Goal: Task Accomplishment & Management: Use online tool/utility

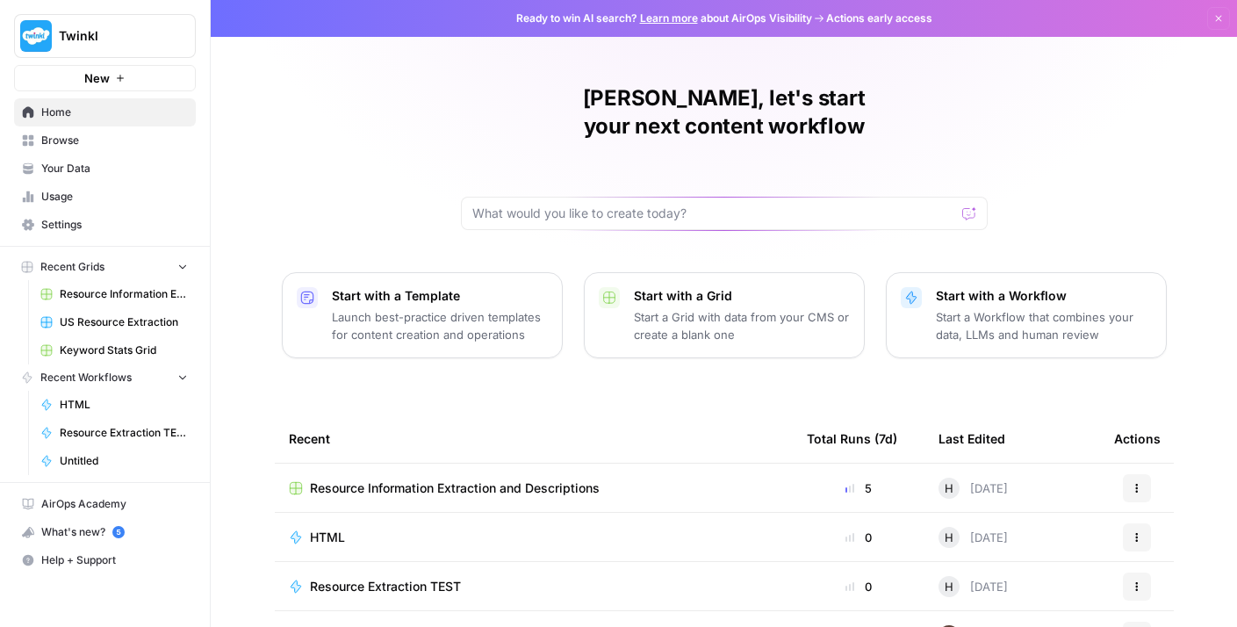
scroll to position [26, 0]
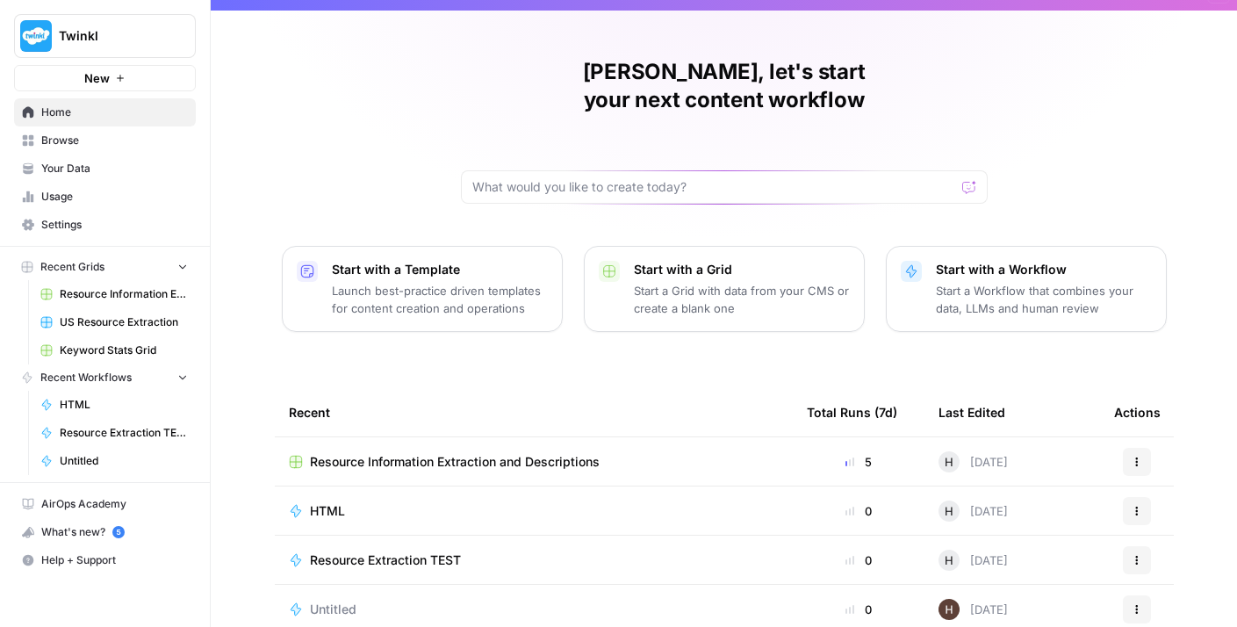
click at [454, 307] on div "[PERSON_NAME], let's start your next content workflow Start with a Template Lau…" at bounding box center [724, 392] width 1026 height 836
click at [459, 282] on p "Launch best-practice driven templates for content creation and operations" at bounding box center [440, 299] width 216 height 35
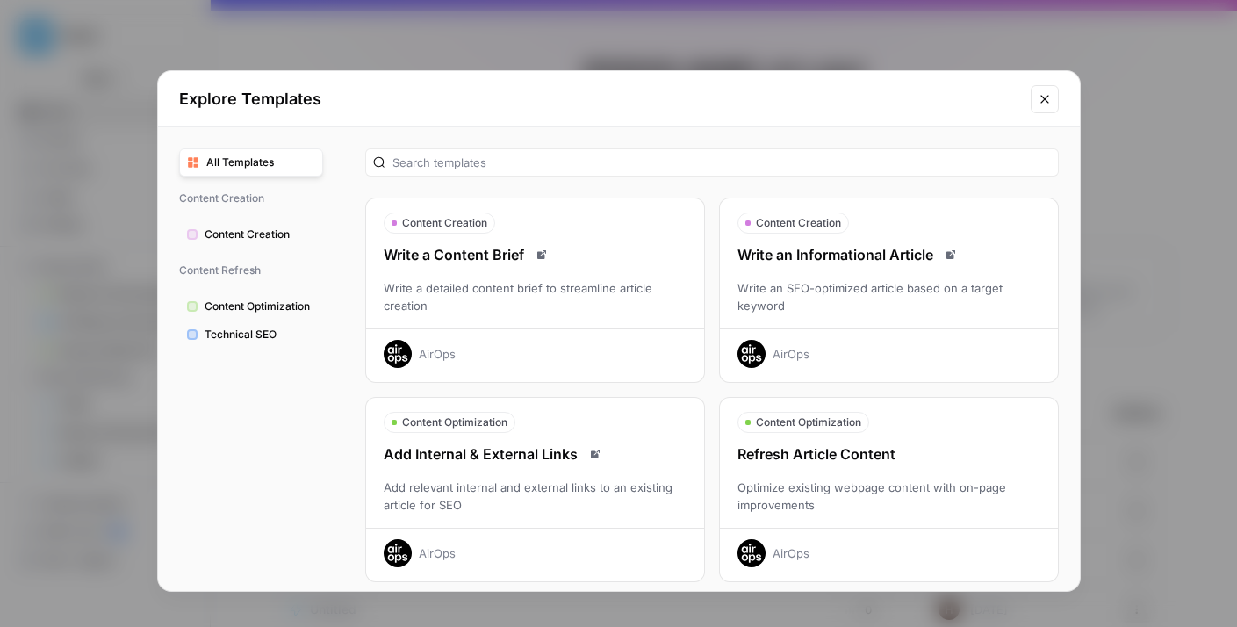
click at [283, 339] on span "Technical SEO" at bounding box center [260, 335] width 111 height 16
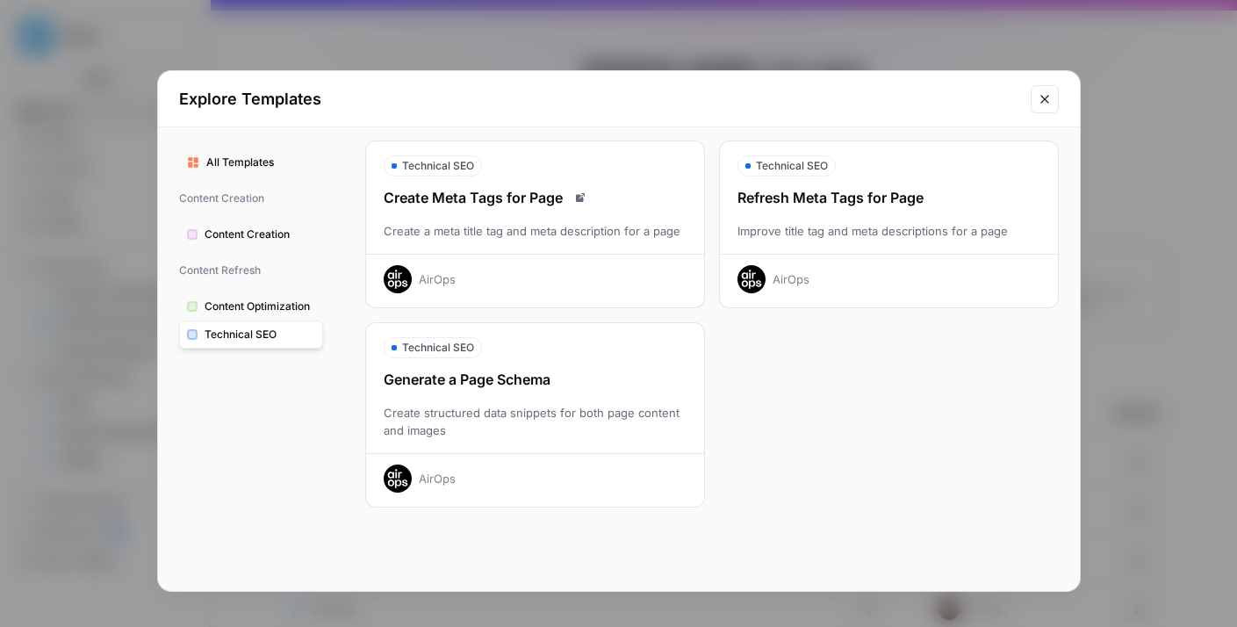
scroll to position [58, 0]
click at [501, 458] on div "AirOps" at bounding box center [535, 472] width 338 height 40
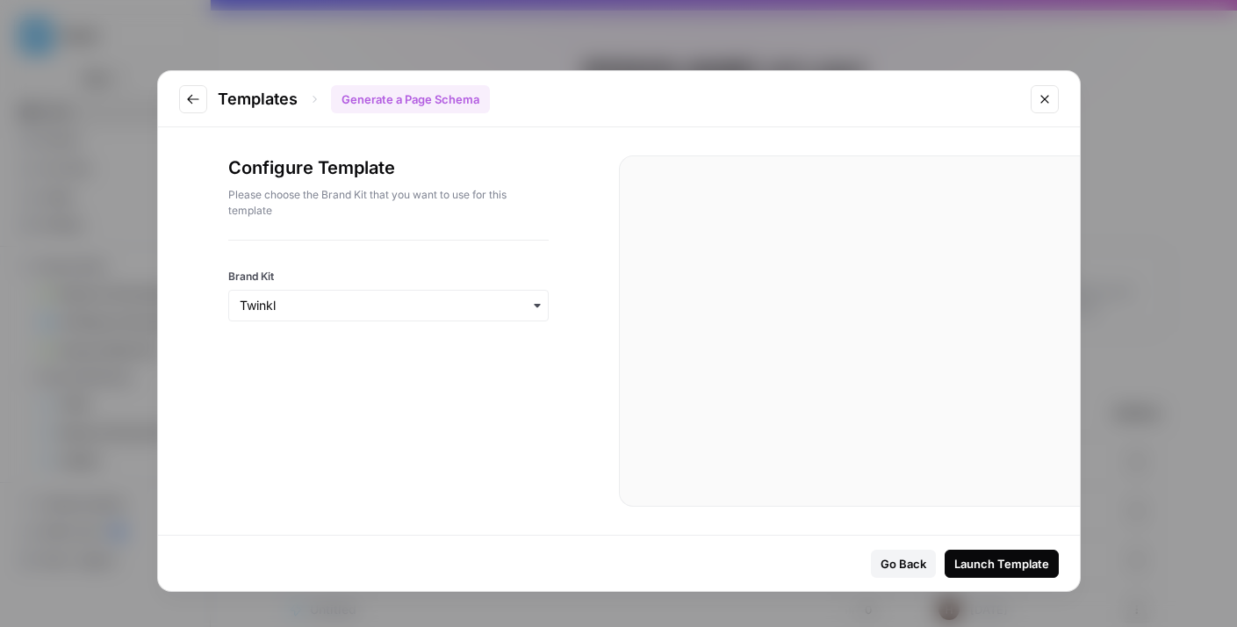
click at [495, 293] on div "button" at bounding box center [388, 306] width 320 height 32
click at [1007, 570] on div "Launch Template" at bounding box center [1001, 564] width 95 height 18
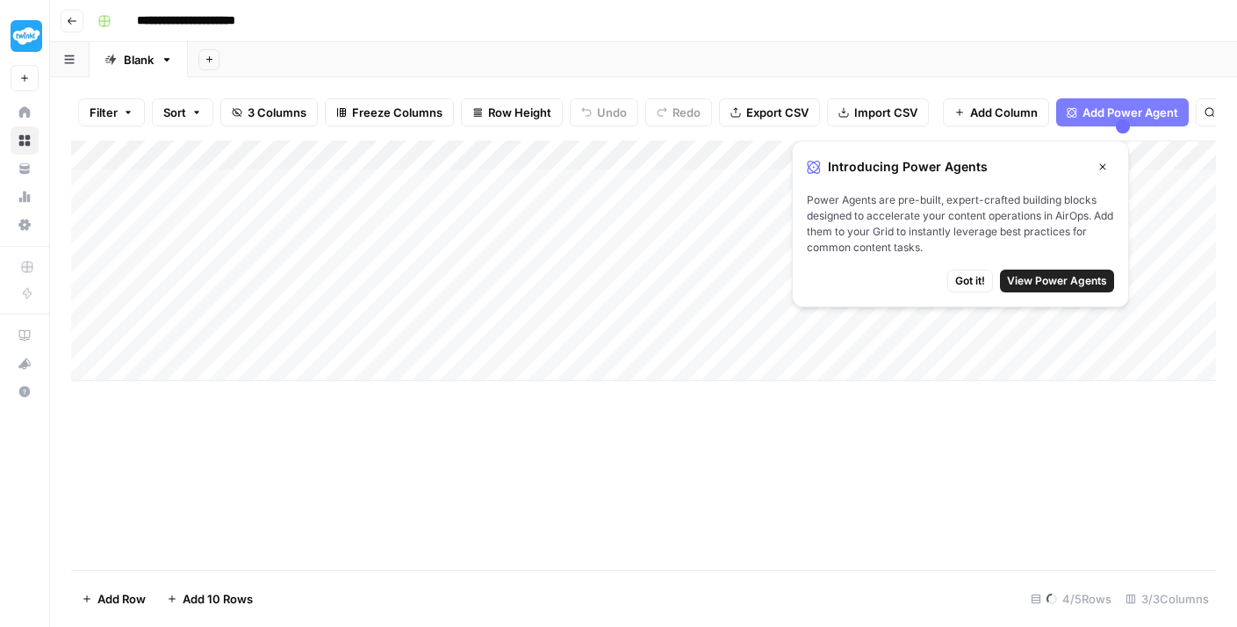
click at [1103, 164] on icon "button" at bounding box center [1102, 167] width 11 height 11
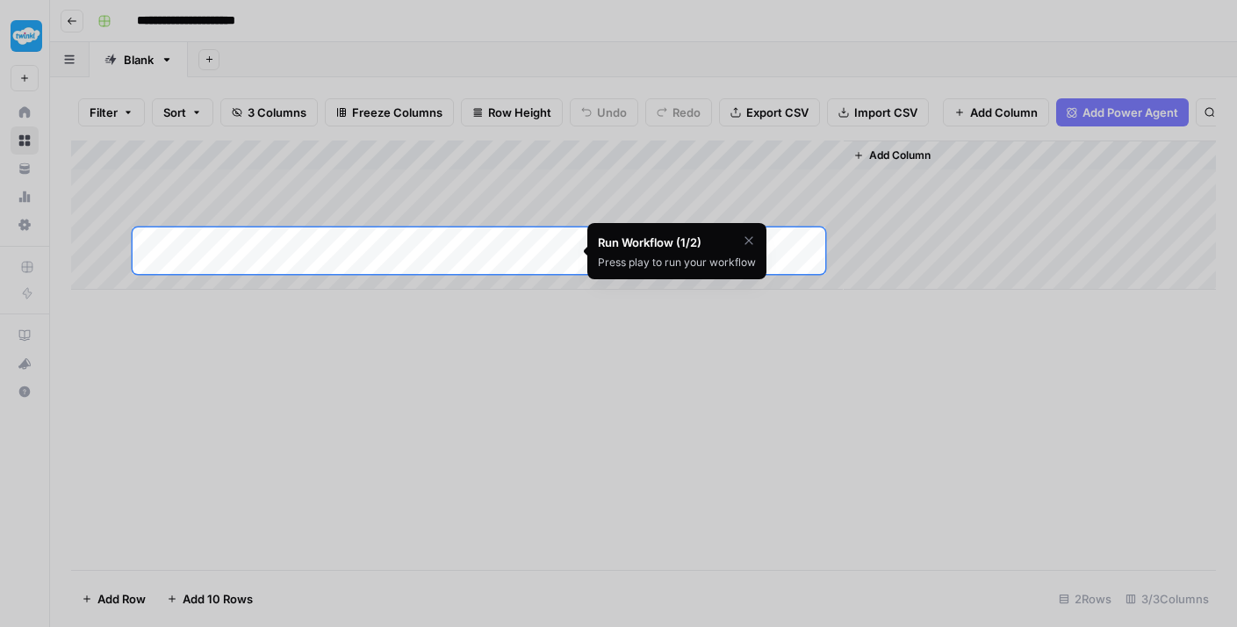
click at [637, 363] on div at bounding box center [618, 587] width 1237 height 627
click at [754, 242] on icon "button" at bounding box center [749, 241] width 14 height 14
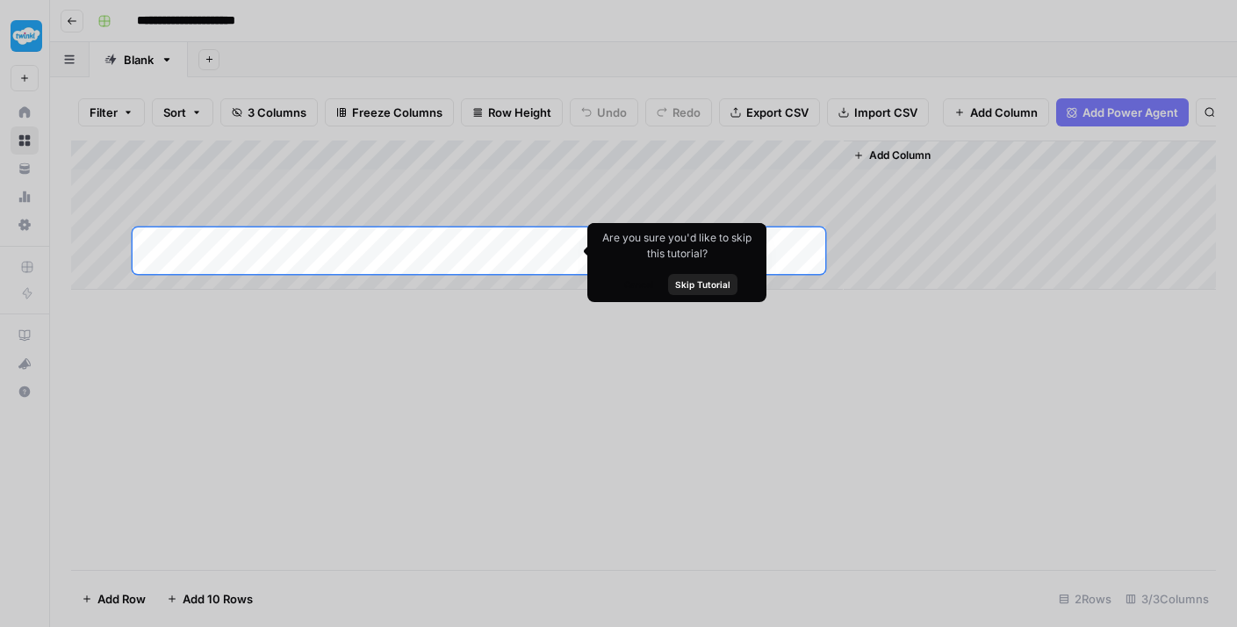
click at [715, 290] on span "Skip Tutorial" at bounding box center [702, 284] width 55 height 14
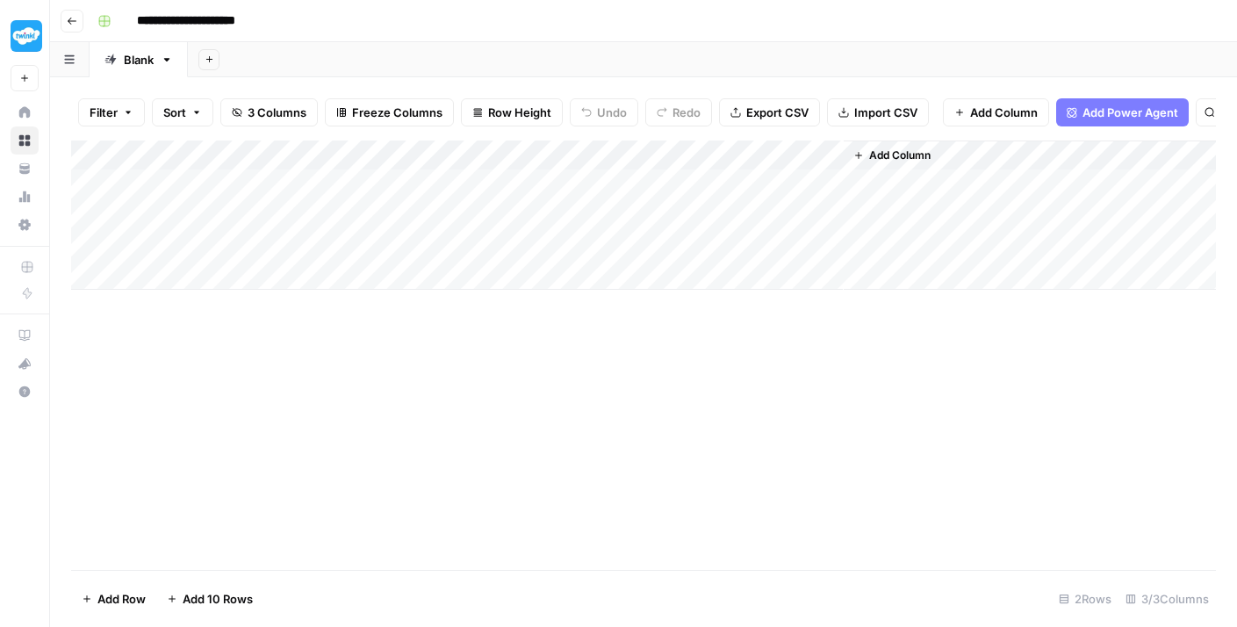
click at [544, 173] on div "Add Column" at bounding box center [643, 214] width 1145 height 149
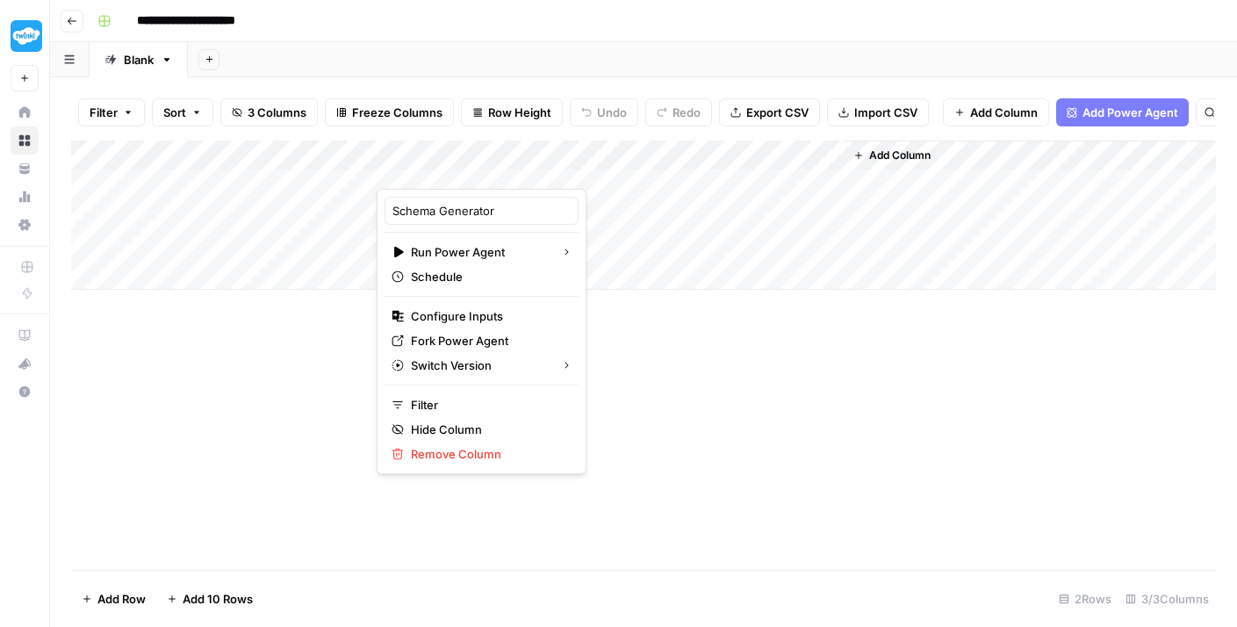
click at [231, 452] on div "Add Column" at bounding box center [643, 354] width 1145 height 429
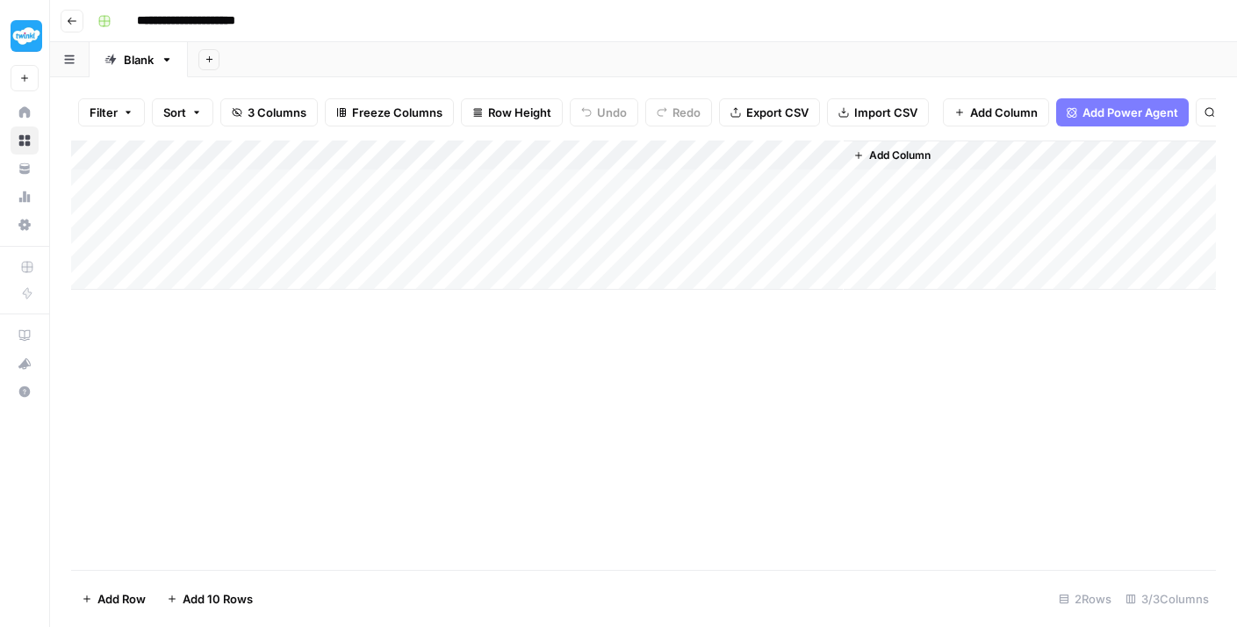
click at [232, 452] on div "Add Column" at bounding box center [643, 354] width 1145 height 429
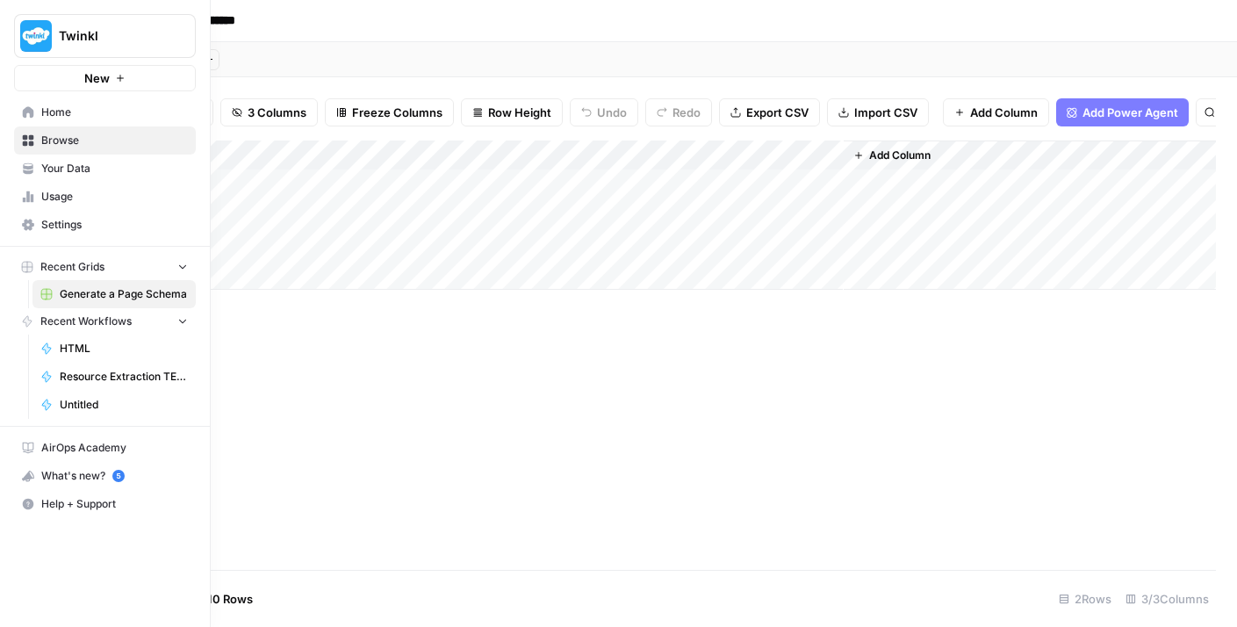
click at [90, 183] on link "Usage" at bounding box center [105, 197] width 182 height 28
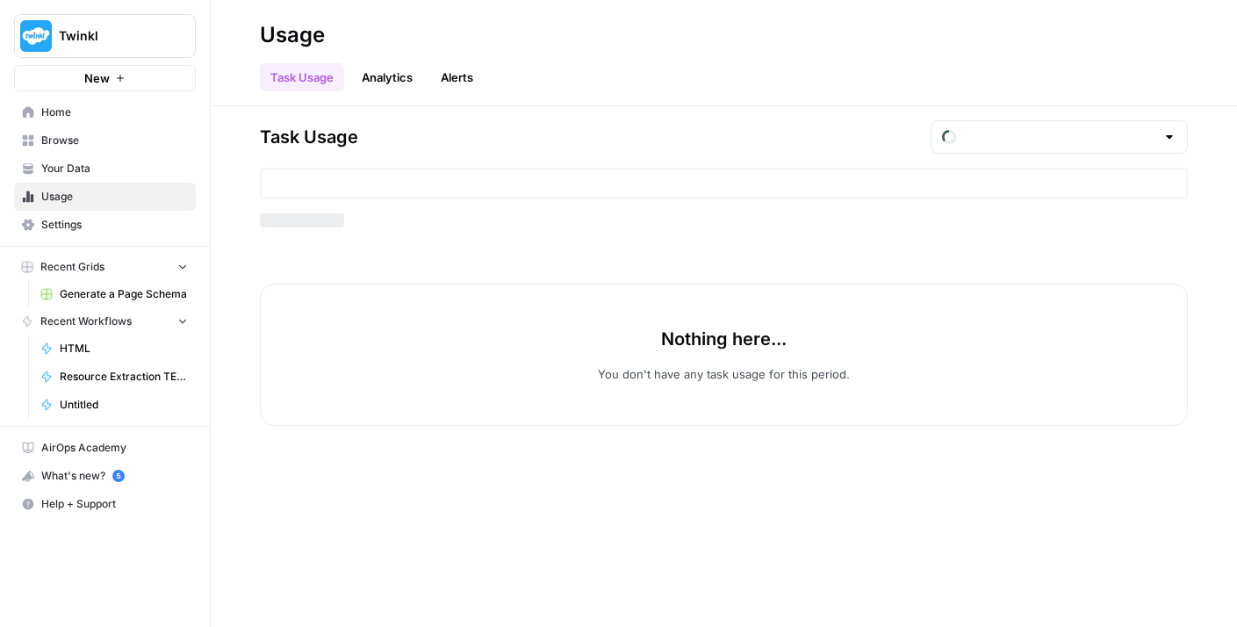
type input "August Tasks"
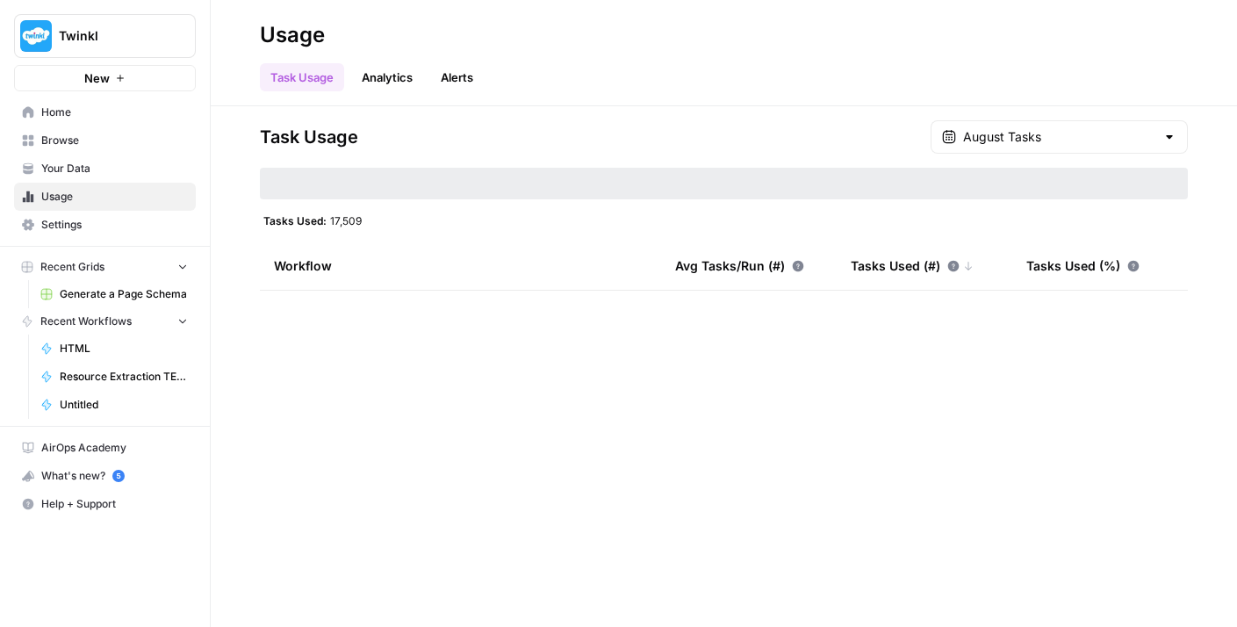
click at [100, 164] on span "Your Data" at bounding box center [114, 169] width 147 height 16
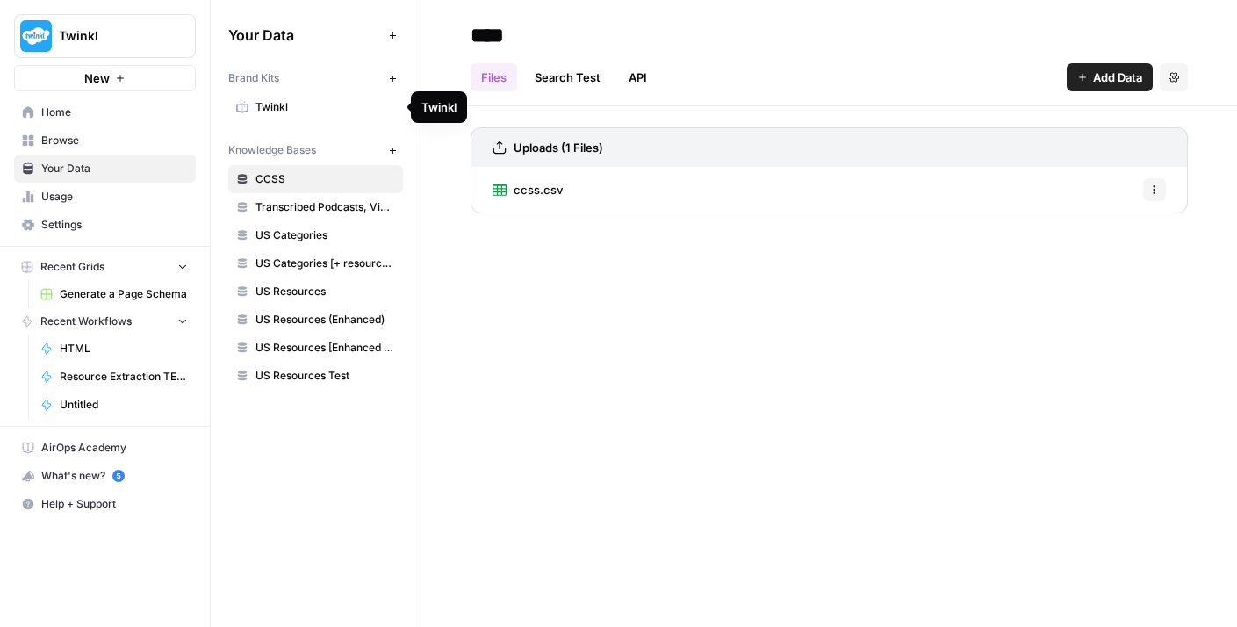
click at [305, 115] on link "Twinkl" at bounding box center [315, 107] width 175 height 28
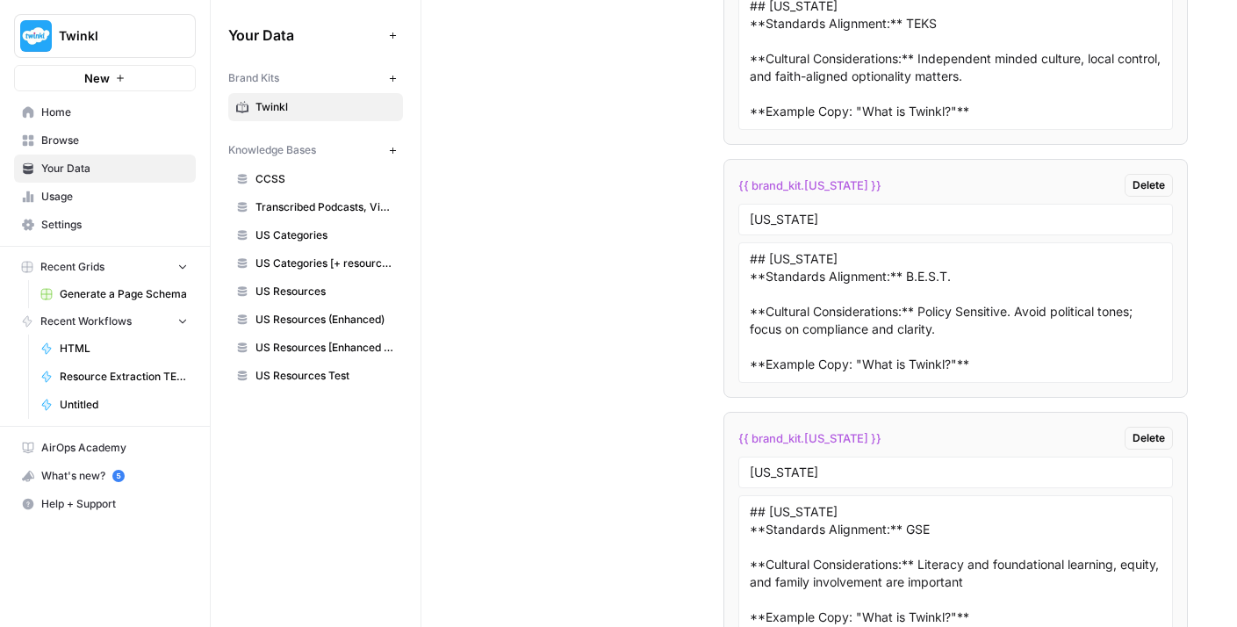
scroll to position [4252, 0]
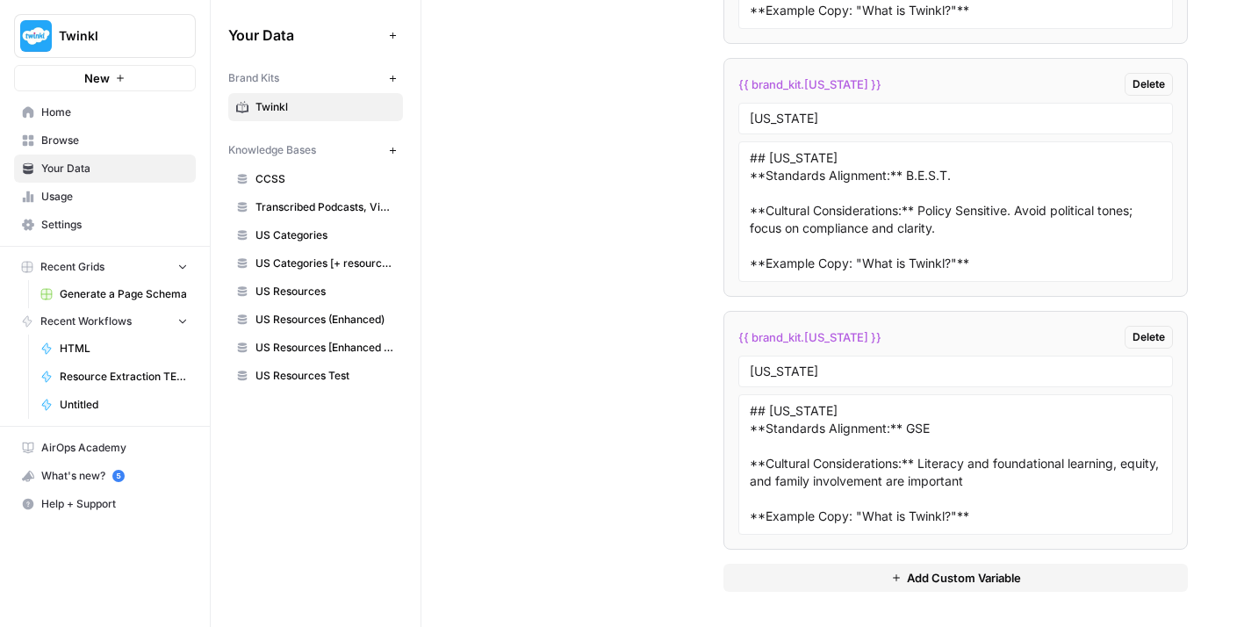
click at [158, 301] on span "Generate a Page Schema" at bounding box center [124, 294] width 128 height 16
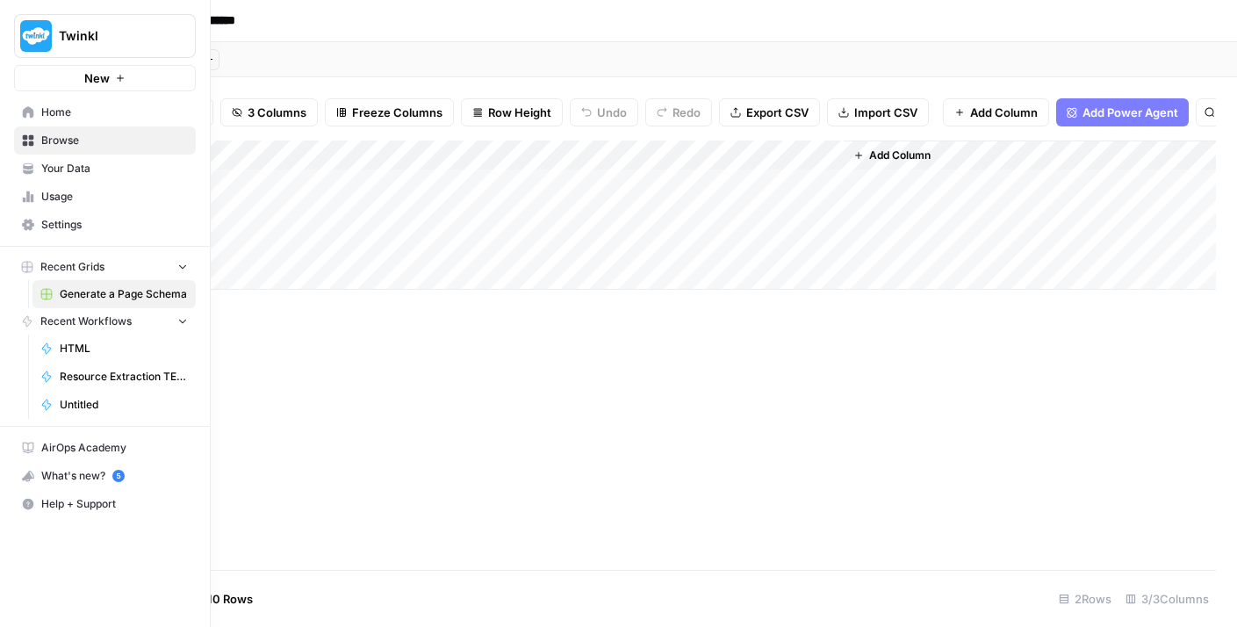
click at [118, 326] on span "Recent Workflows" at bounding box center [85, 321] width 91 height 16
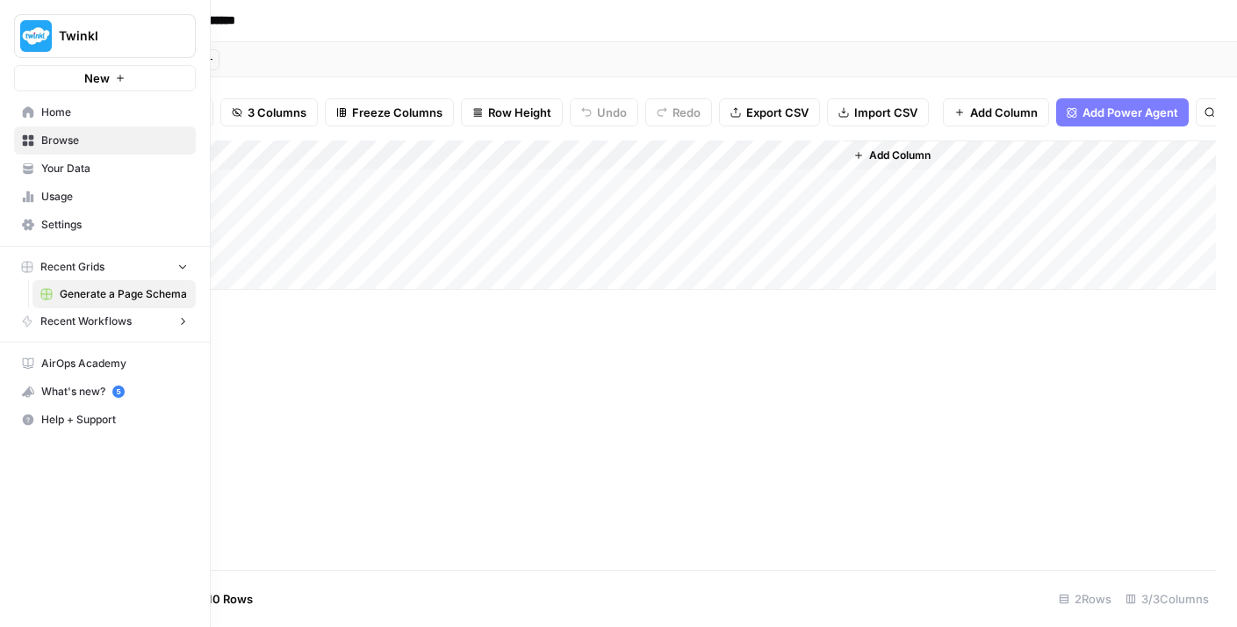
click at [118, 326] on span "Recent Workflows" at bounding box center [85, 321] width 91 height 16
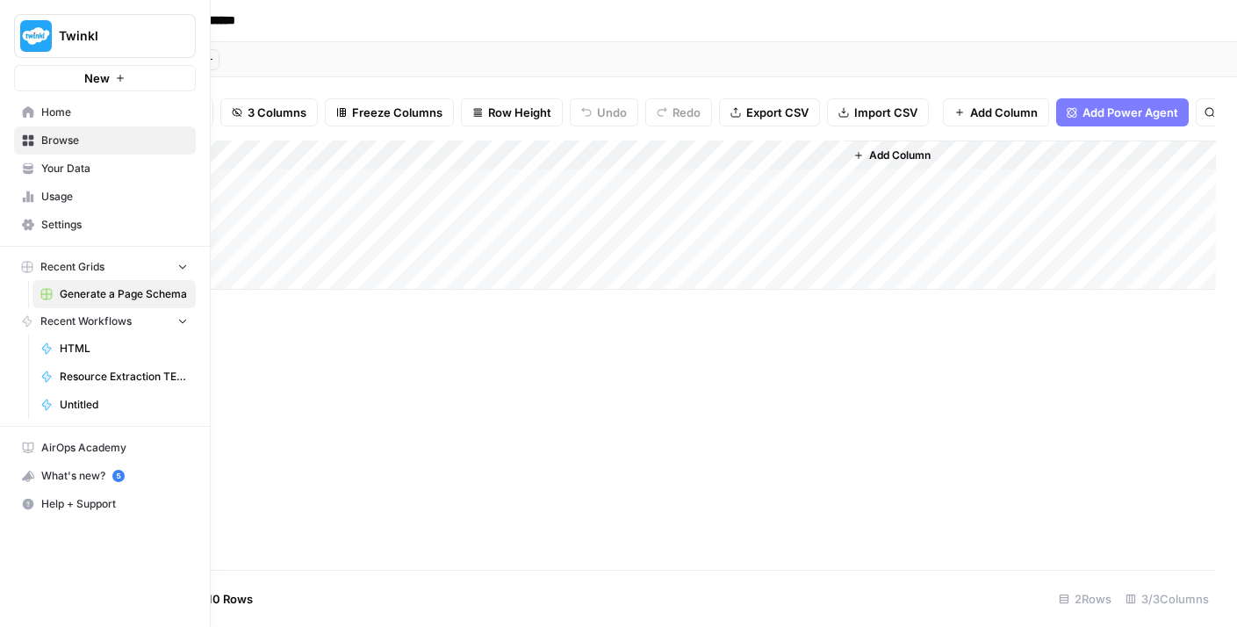
click at [103, 108] on span "Home" at bounding box center [114, 112] width 147 height 16
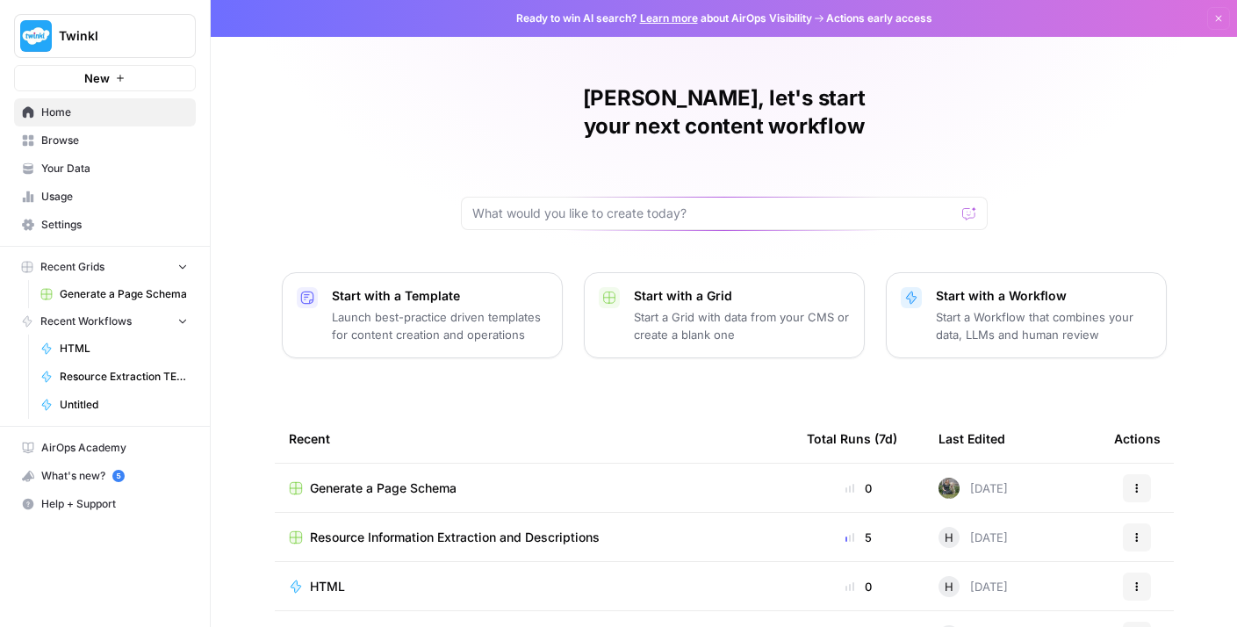
click at [975, 308] on p "Start a Workflow that combines your data, LLMs and human review" at bounding box center [1044, 325] width 216 height 35
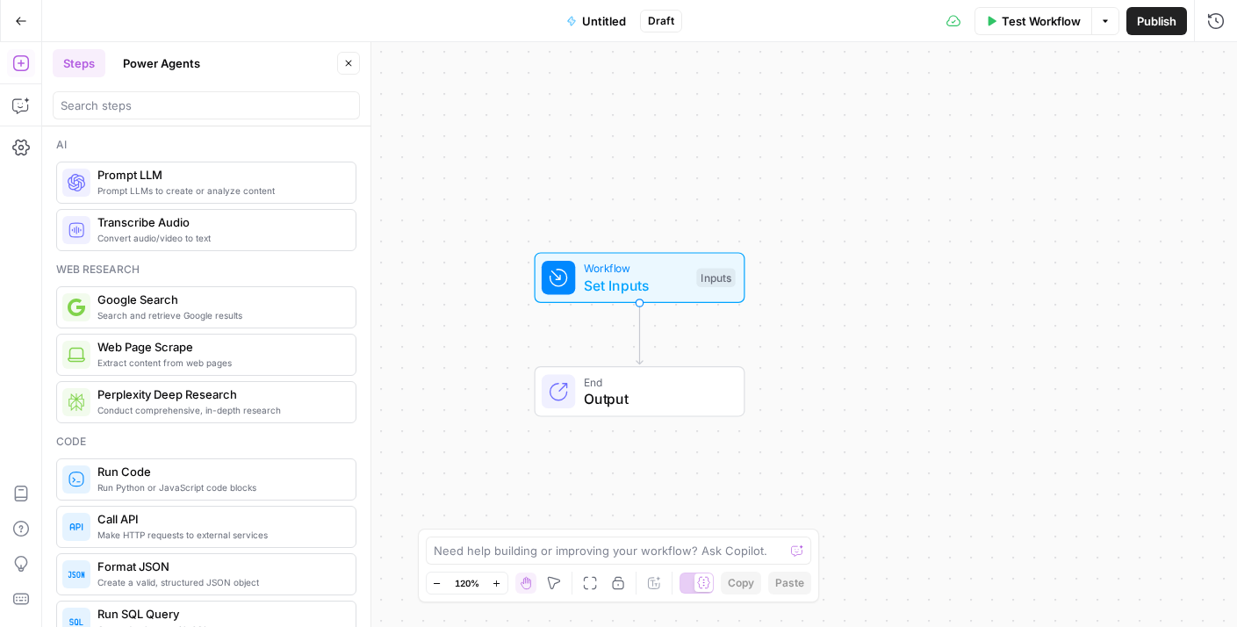
click at [161, 114] on div at bounding box center [206, 105] width 307 height 28
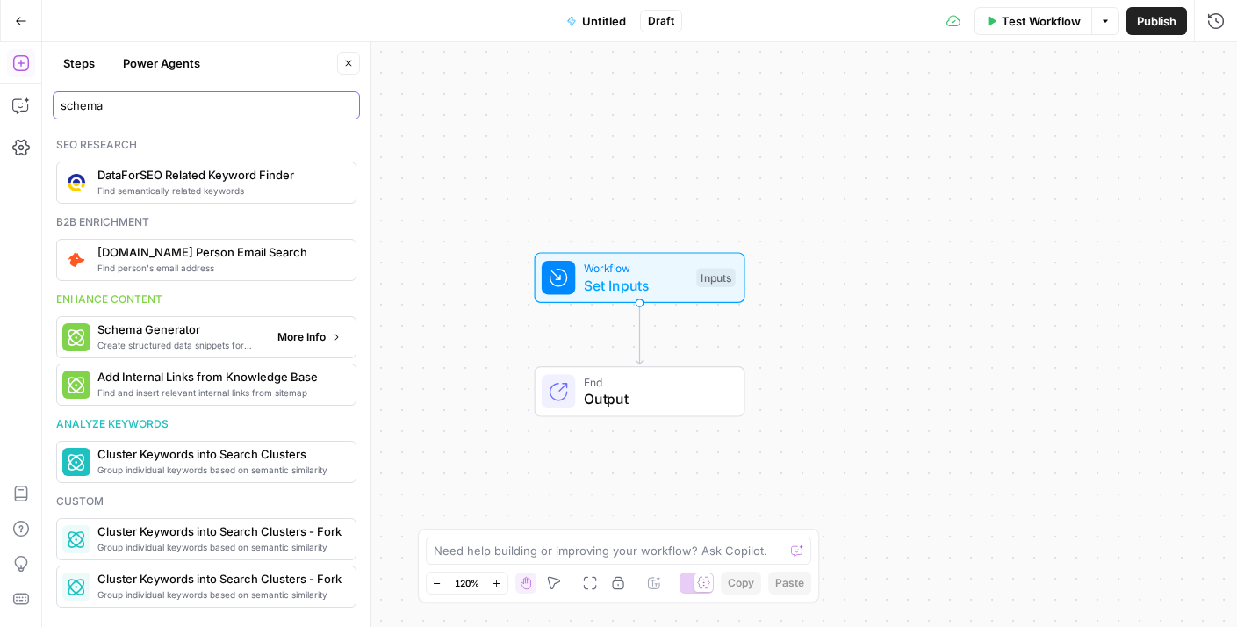
type input "schema"
click at [205, 349] on span "Create structured data snippets for both page content and images" at bounding box center [180, 345] width 166 height 14
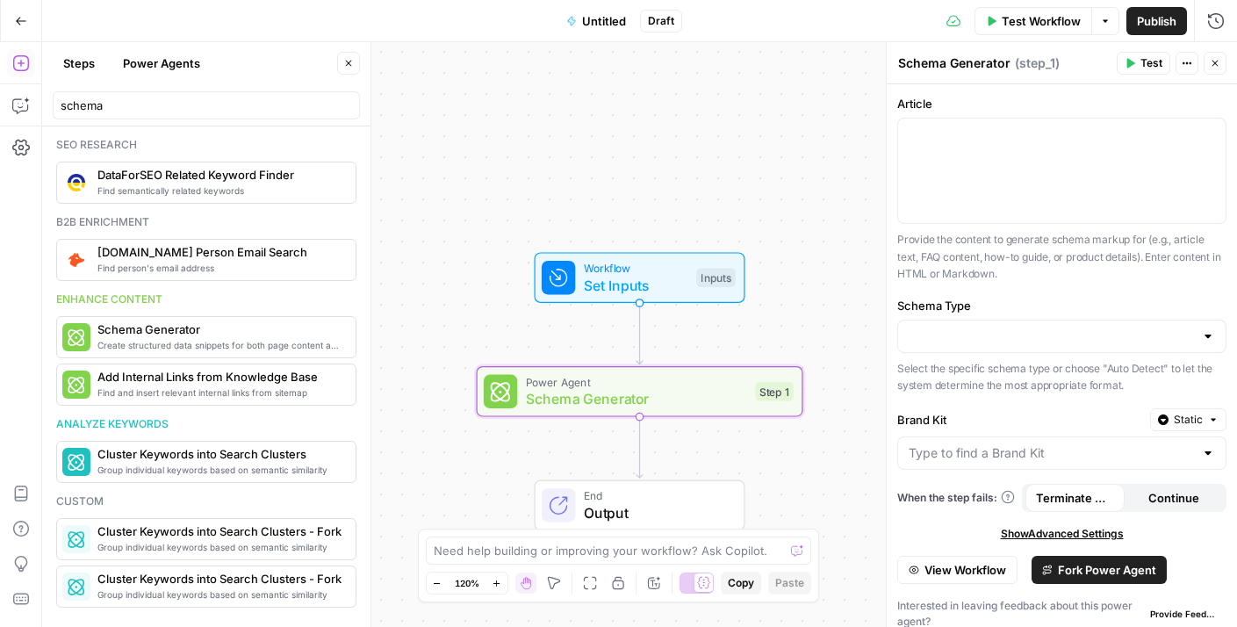
scroll to position [12, 0]
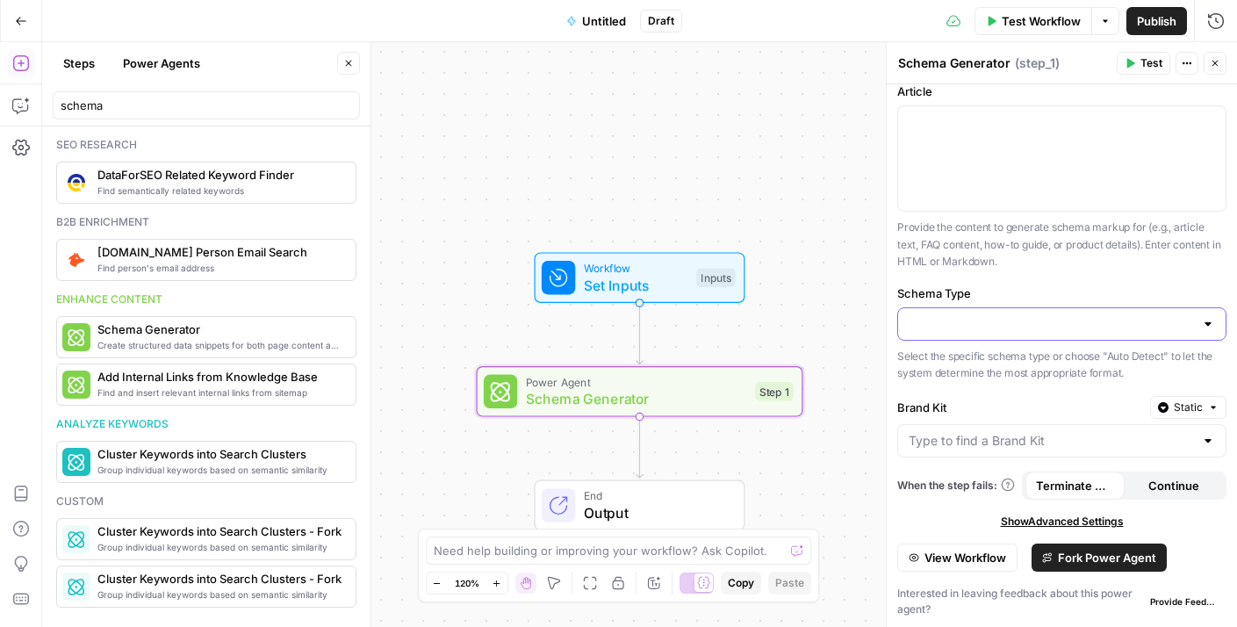
click at [991, 318] on input "Schema Type" at bounding box center [1051, 324] width 285 height 18
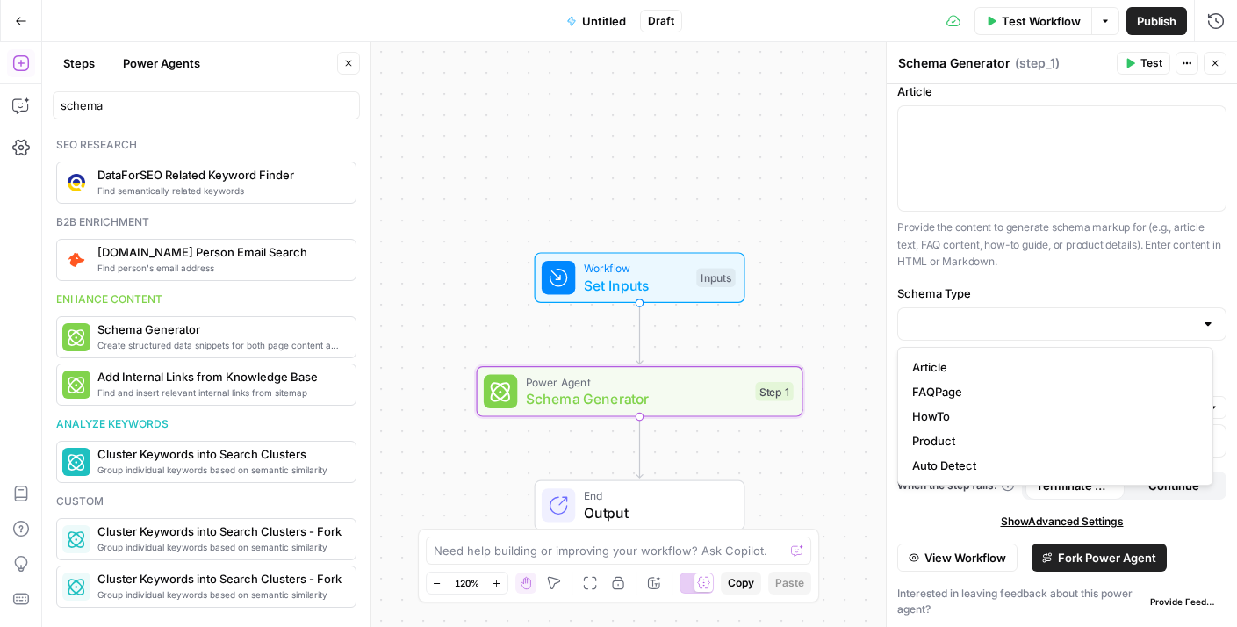
click at [1030, 293] on label "Schema Type" at bounding box center [1061, 293] width 329 height 18
click at [1030, 315] on input "Schema Type" at bounding box center [1051, 324] width 285 height 18
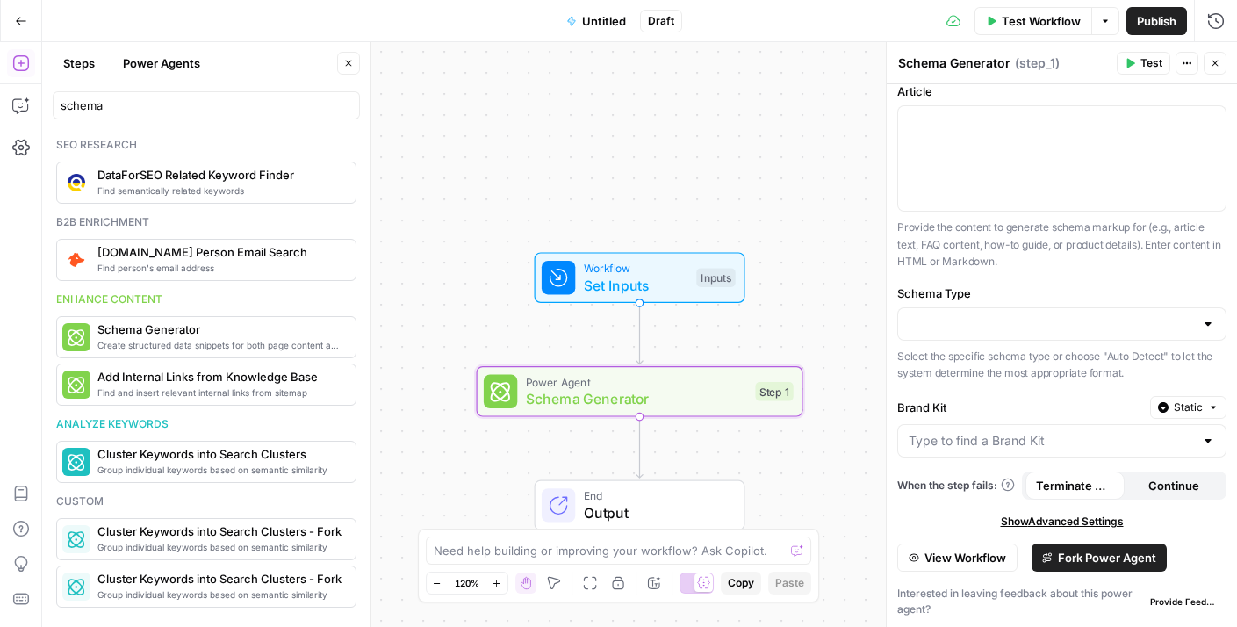
click at [1030, 291] on label "Schema Type" at bounding box center [1061, 293] width 329 height 18
click at [1030, 315] on input "Schema Type" at bounding box center [1051, 324] width 285 height 18
click at [1038, 240] on p "Provide the content to generate schema markup for (e.g., article text, FAQ cont…" at bounding box center [1061, 245] width 329 height 52
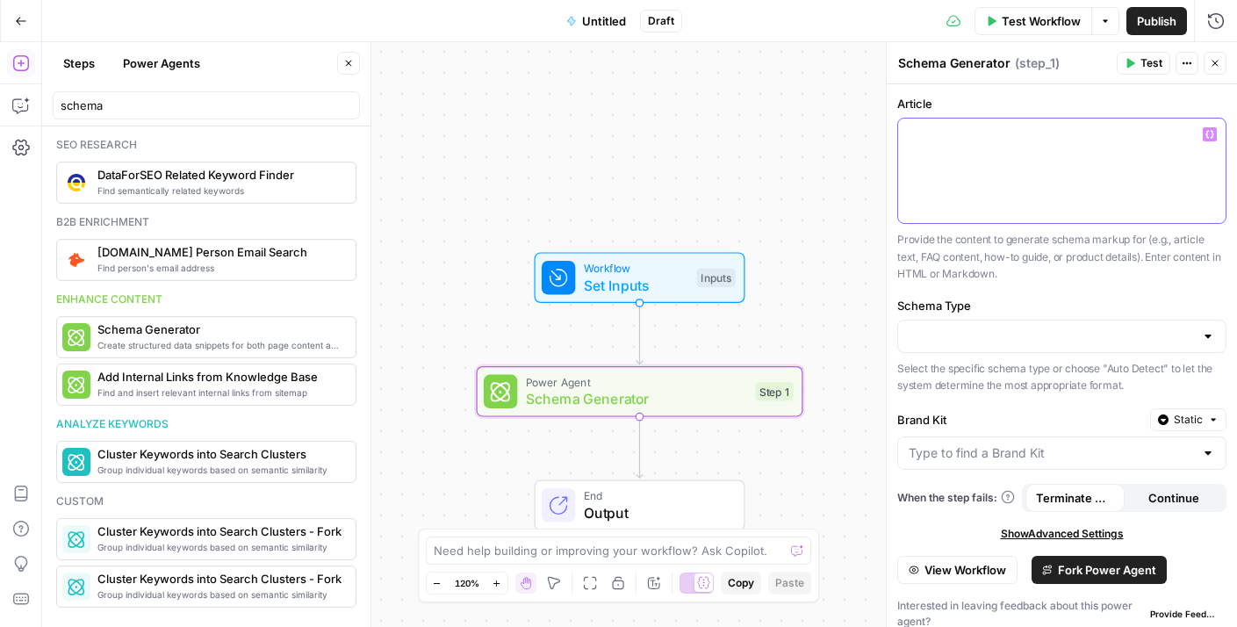
click at [1111, 119] on div at bounding box center [1061, 171] width 327 height 104
click at [995, 335] on input "Schema Type" at bounding box center [1051, 336] width 285 height 18
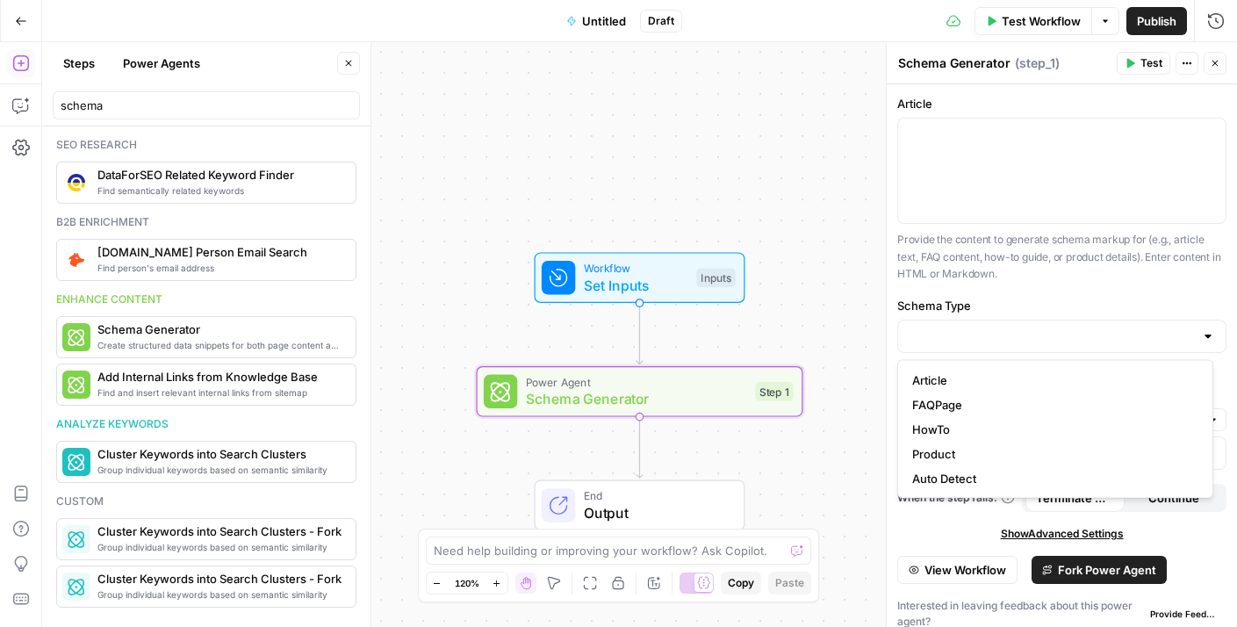
click at [18, 18] on icon "button" at bounding box center [21, 21] width 11 height 8
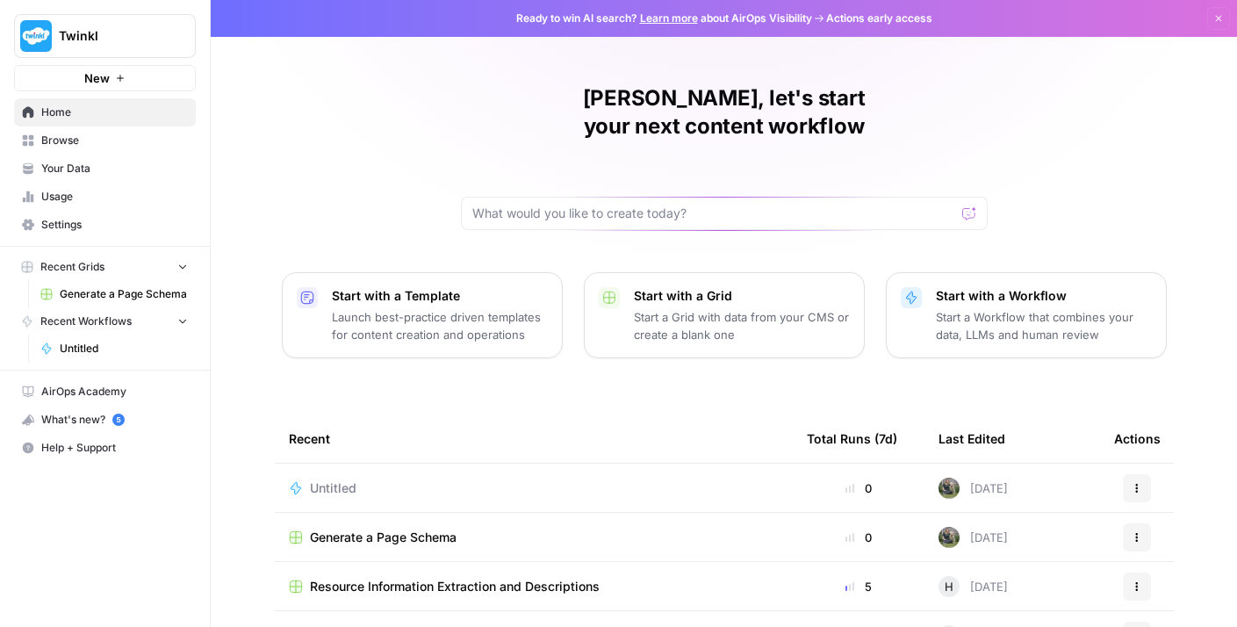
click at [157, 290] on span "Generate a Page Schema" at bounding box center [124, 294] width 128 height 16
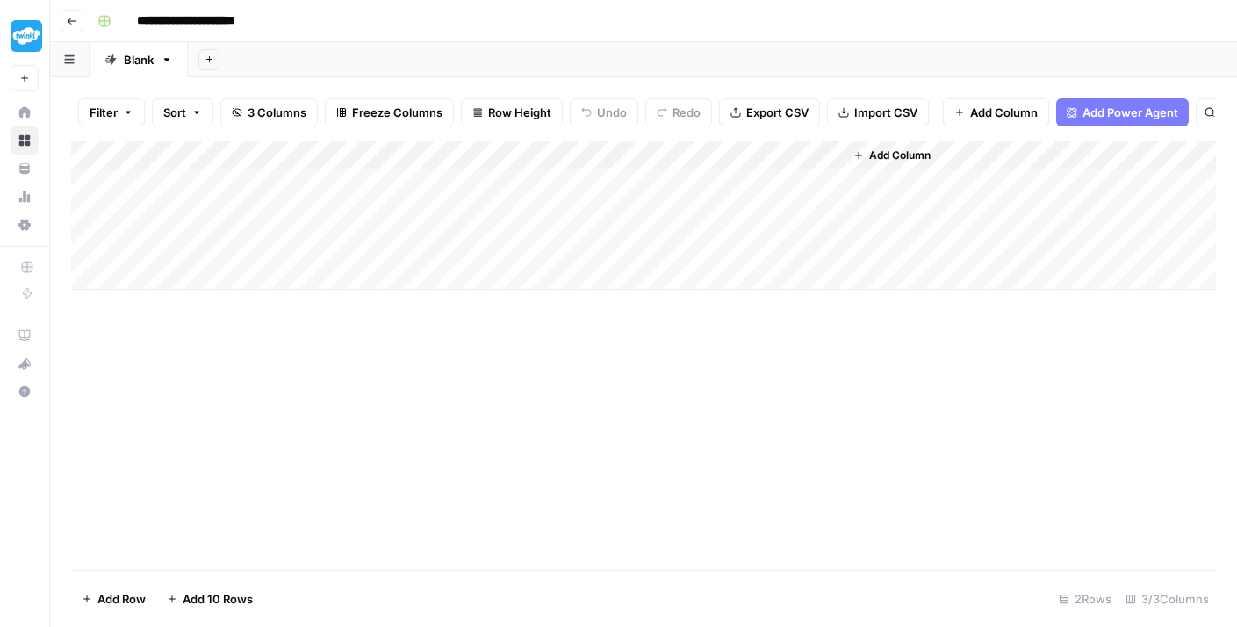
click at [478, 198] on div "Add Column" at bounding box center [643, 214] width 1145 height 149
click at [721, 205] on div "Add Column" at bounding box center [643, 214] width 1145 height 149
click at [716, 212] on div "Add Column" at bounding box center [643, 214] width 1145 height 149
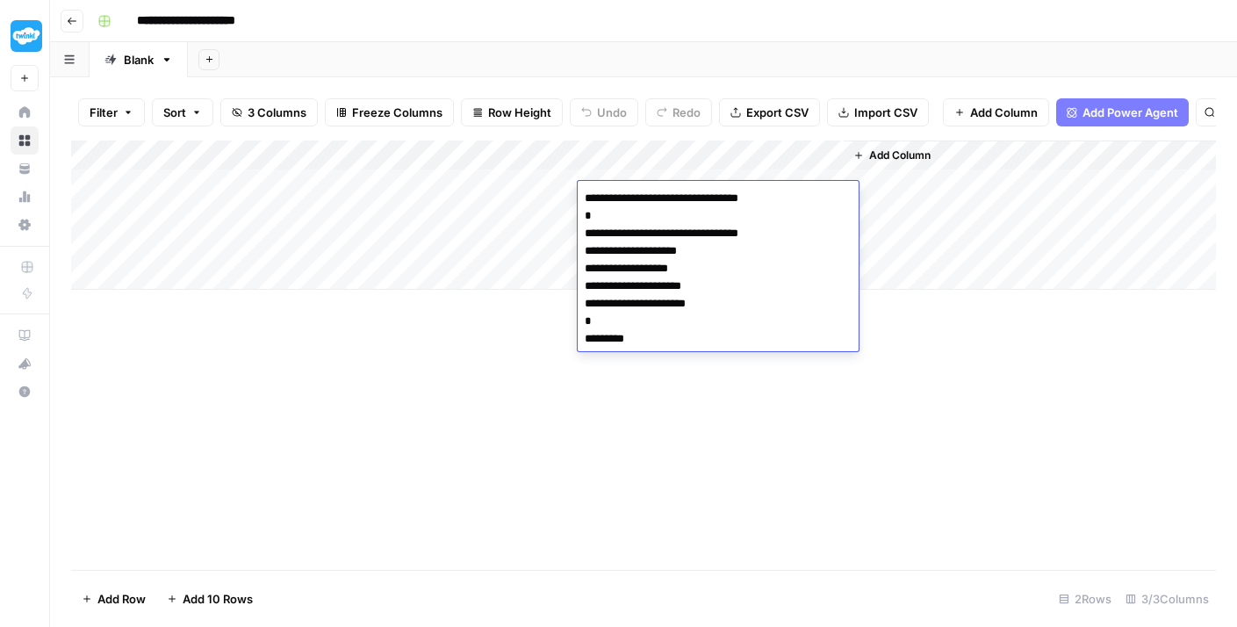
click at [723, 388] on div "Add Column" at bounding box center [643, 354] width 1145 height 429
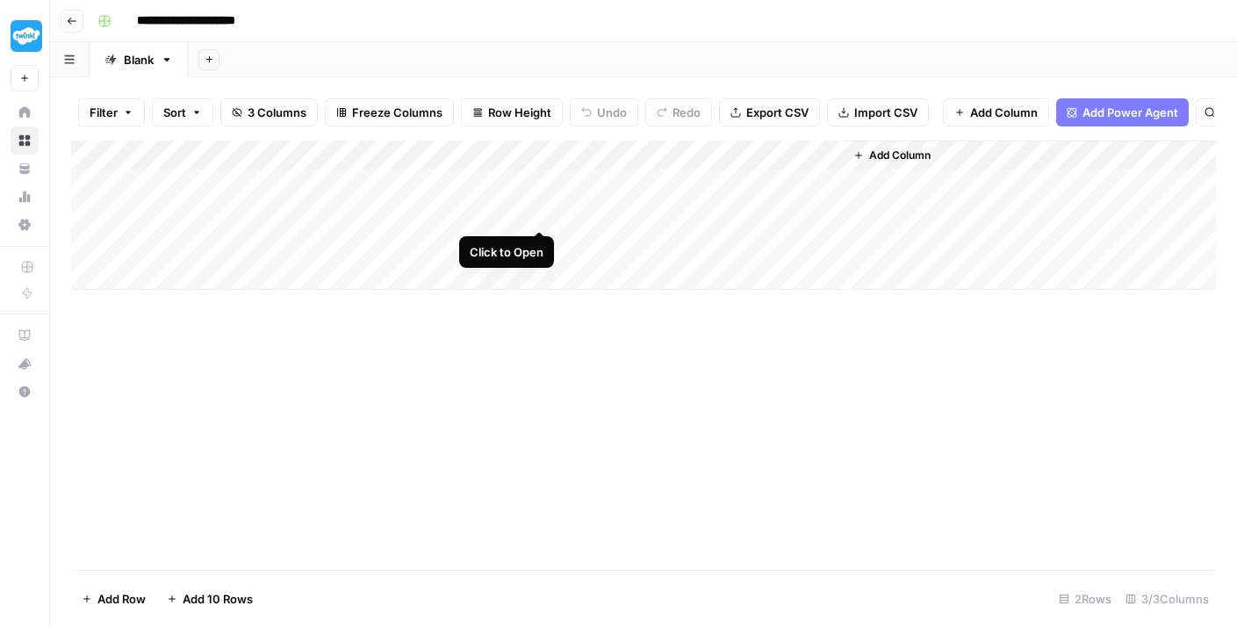
click at [538, 194] on div "Add Column" at bounding box center [643, 214] width 1145 height 149
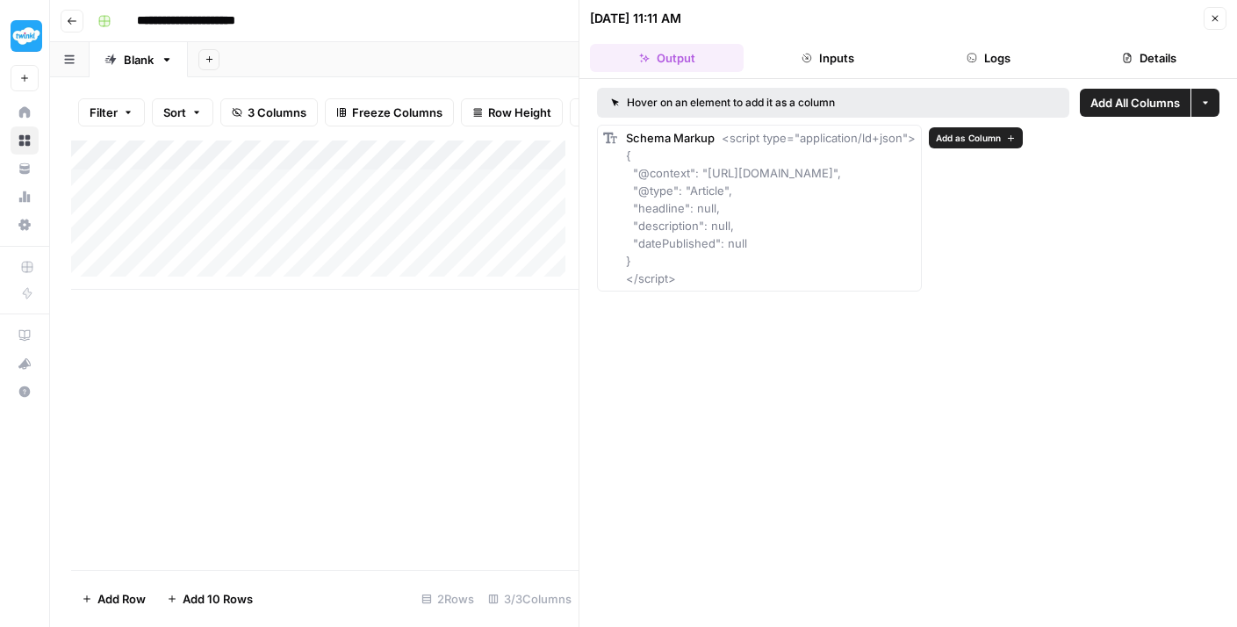
click at [1010, 136] on icon "button" at bounding box center [1011, 138] width 10 height 10
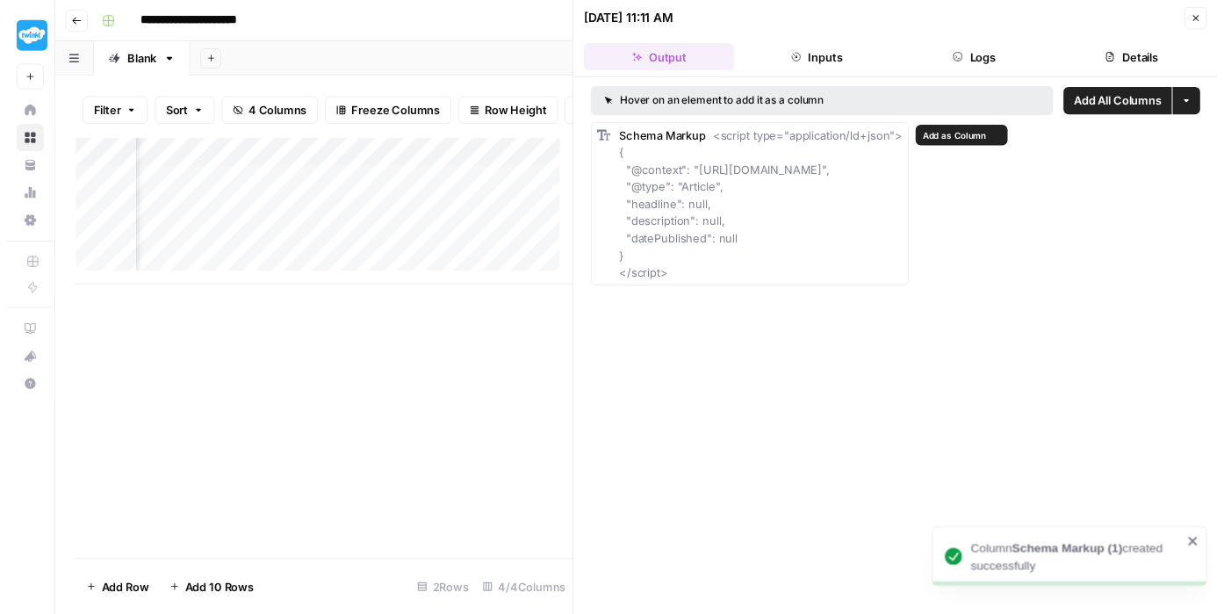
scroll to position [0, 304]
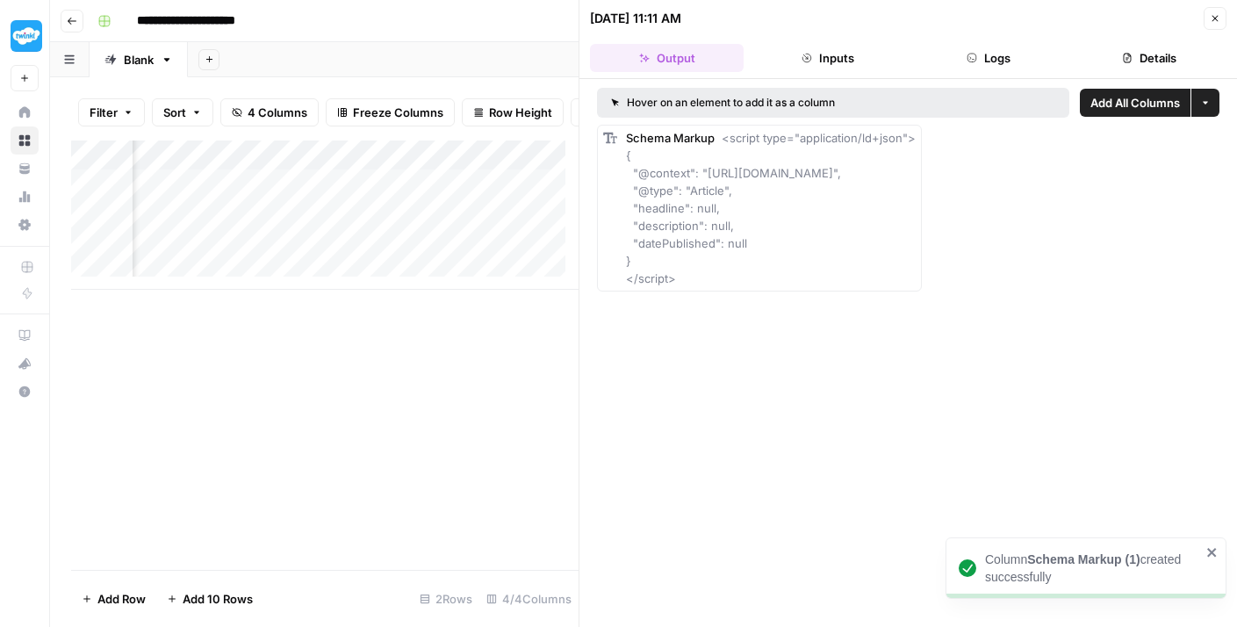
click at [1198, 106] on button "More options" at bounding box center [1205, 103] width 28 height 28
click at [1209, 17] on button "Close" at bounding box center [1215, 18] width 23 height 23
